Goal: Transaction & Acquisition: Purchase product/service

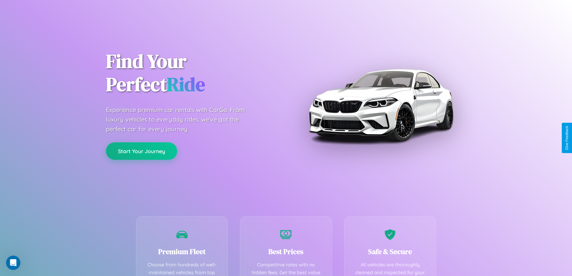
click at [141, 151] on button "Start Your Journey" at bounding box center [141, 150] width 71 height 17
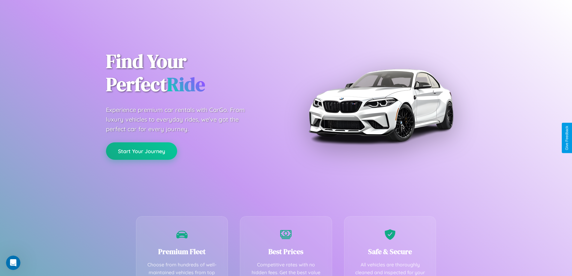
click at [141, 151] on button "Start Your Journey" at bounding box center [141, 150] width 71 height 17
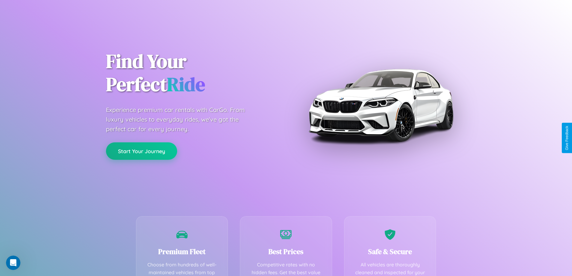
click at [141, 151] on button "Start Your Journey" at bounding box center [141, 150] width 71 height 17
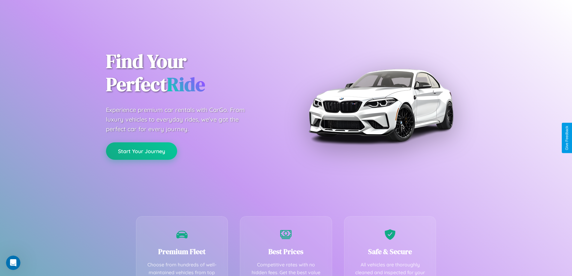
click at [141, 151] on button "Start Your Journey" at bounding box center [141, 150] width 71 height 17
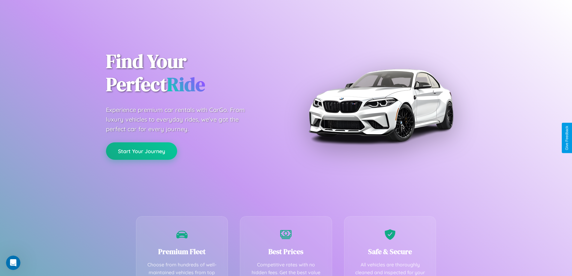
click at [141, 151] on button "Start Your Journey" at bounding box center [141, 150] width 71 height 17
